Goal: Task Accomplishment & Management: Use online tool/utility

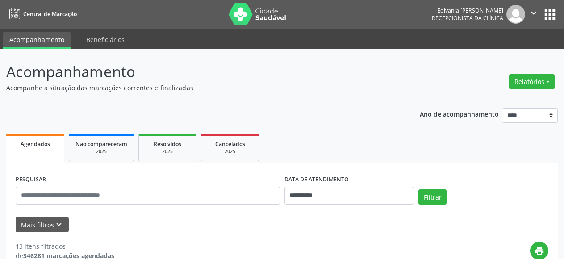
click at [549, 83] on button "Relatórios" at bounding box center [532, 81] width 46 height 15
click at [496, 100] on link "Agendamentos" at bounding box center [506, 101] width 96 height 13
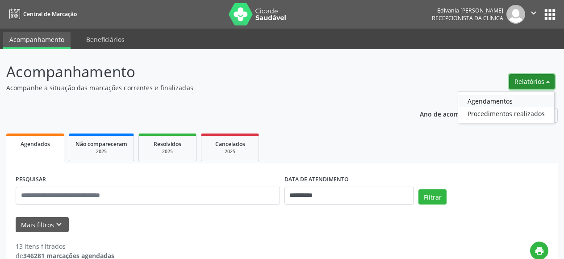
select select "*"
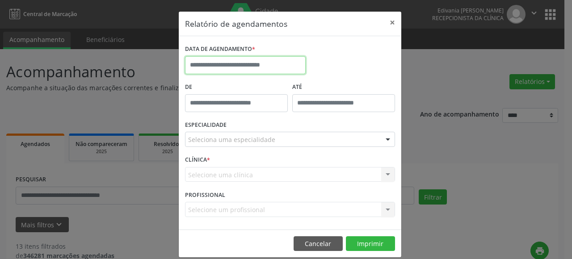
click at [214, 64] on input "text" at bounding box center [245, 65] width 121 height 18
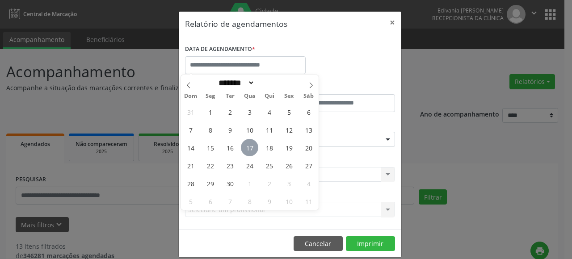
click at [249, 147] on span "17" at bounding box center [249, 147] width 17 height 17
type input "**********"
click at [249, 147] on span "17" at bounding box center [249, 147] width 17 height 17
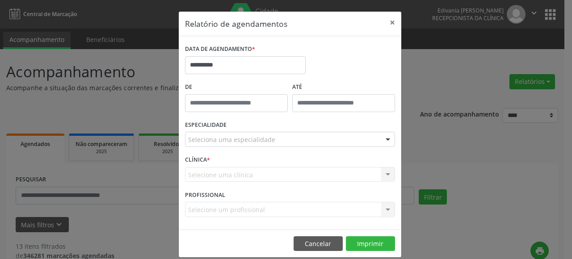
click at [385, 140] on div at bounding box center [387, 139] width 13 height 15
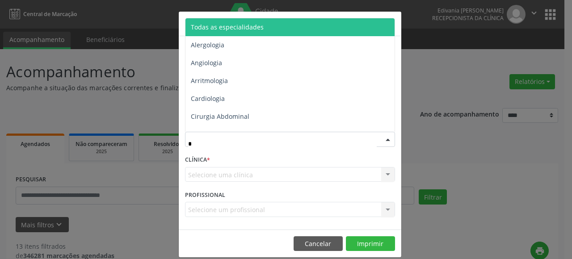
type input "**"
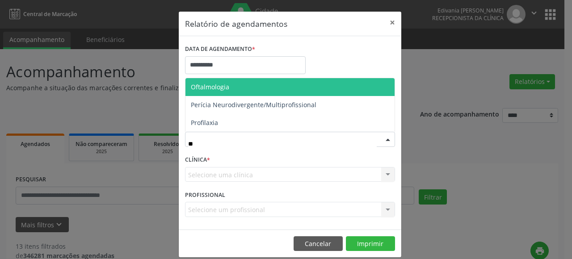
click at [228, 88] on span "Oftalmologia" at bounding box center [289, 87] width 209 height 18
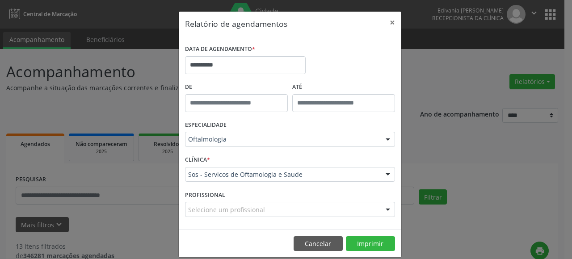
click at [384, 208] on div at bounding box center [387, 209] width 13 height 15
click at [383, 175] on div at bounding box center [387, 174] width 13 height 15
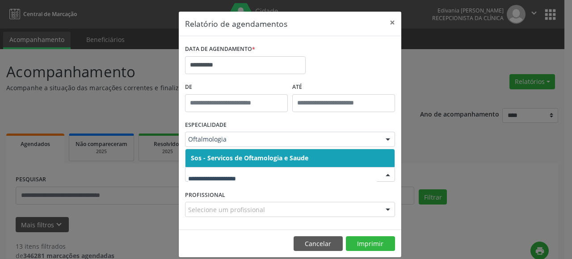
click at [289, 161] on span "Sos - Servicos de Oftamologia e Saude" at bounding box center [249, 158] width 117 height 8
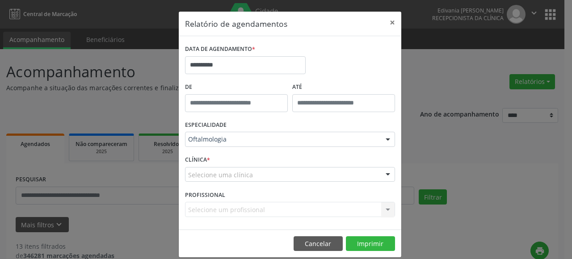
click at [289, 161] on div "CLÍNICA * Selecione uma clínica Sos - Servicos de Oftamologia e Saude Nenhum re…" at bounding box center [290, 170] width 214 height 35
click at [385, 174] on div at bounding box center [387, 174] width 13 height 15
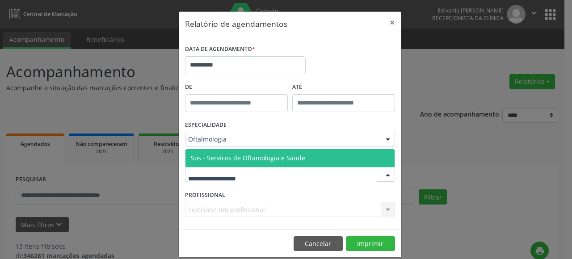
click at [284, 157] on span "Sos - Servicos de Oftamologia e Saude" at bounding box center [248, 158] width 114 height 8
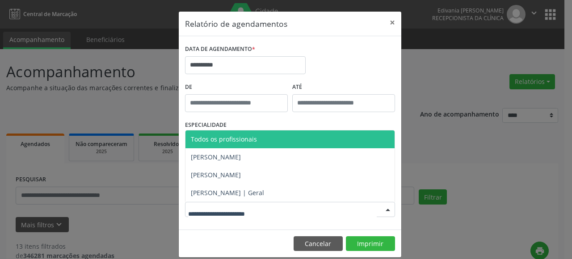
click at [381, 211] on div at bounding box center [387, 209] width 13 height 15
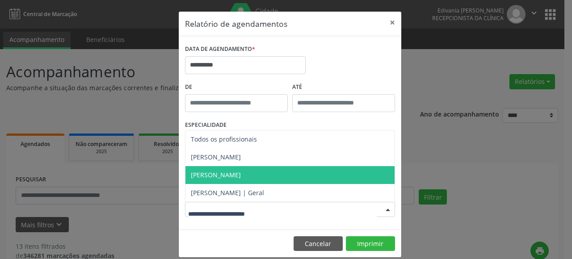
click at [241, 175] on span "[PERSON_NAME]" at bounding box center [216, 175] width 50 height 8
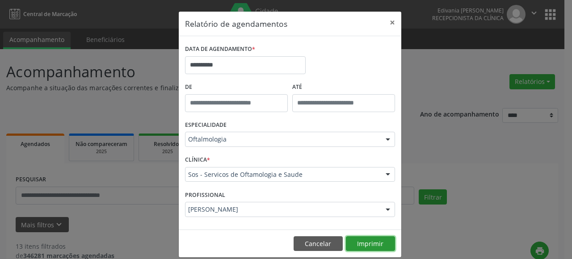
click at [359, 243] on button "Imprimir" at bounding box center [370, 243] width 49 height 15
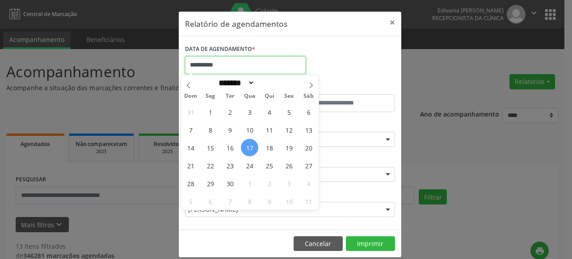
click at [206, 68] on input "**********" at bounding box center [245, 65] width 121 height 18
click at [267, 146] on span "18" at bounding box center [268, 147] width 17 height 17
type input "**********"
click at [267, 146] on span "18" at bounding box center [268, 147] width 17 height 17
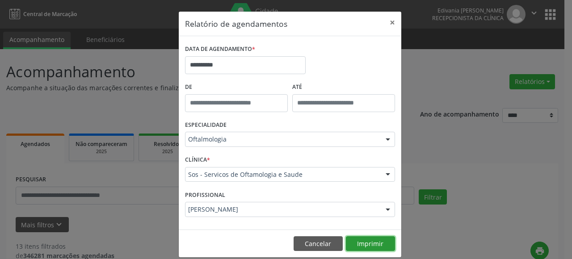
click at [369, 239] on button "Imprimir" at bounding box center [370, 243] width 49 height 15
